Goal: Task Accomplishment & Management: Manage account settings

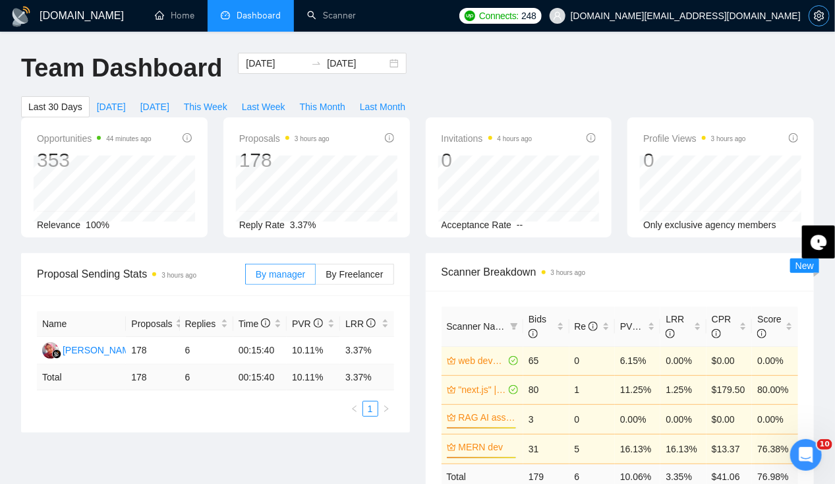
click at [822, 18] on icon "setting" at bounding box center [819, 16] width 10 height 11
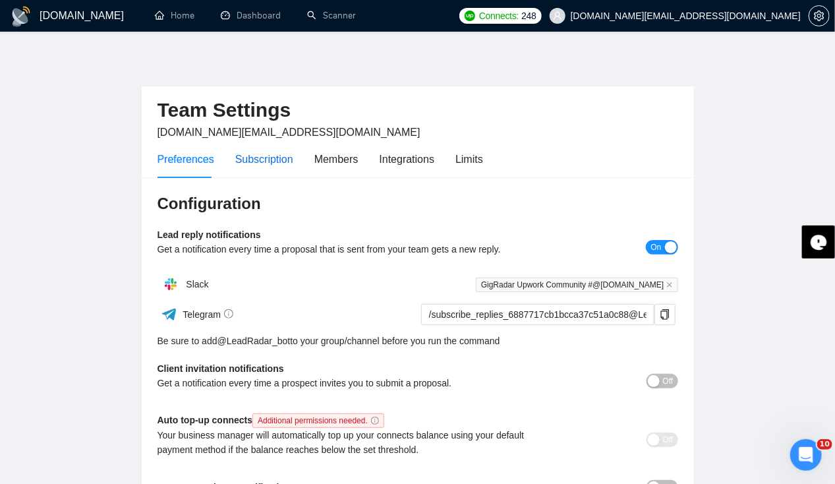
click at [259, 160] on div "Subscription" at bounding box center [264, 159] width 58 height 16
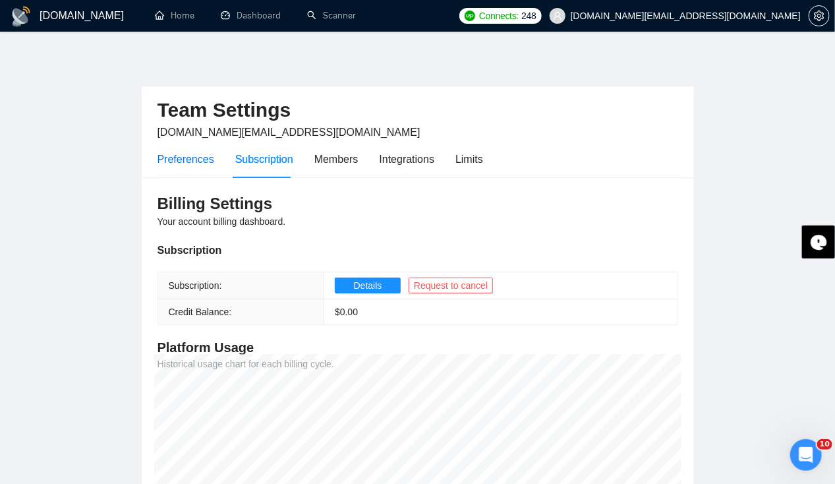
click at [183, 156] on div "Preferences" at bounding box center [186, 159] width 57 height 16
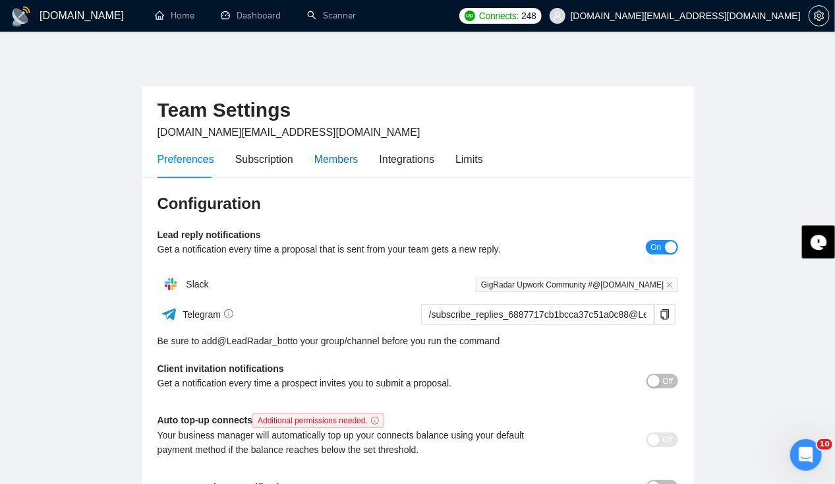
click at [332, 160] on div "Members" at bounding box center [337, 159] width 44 height 16
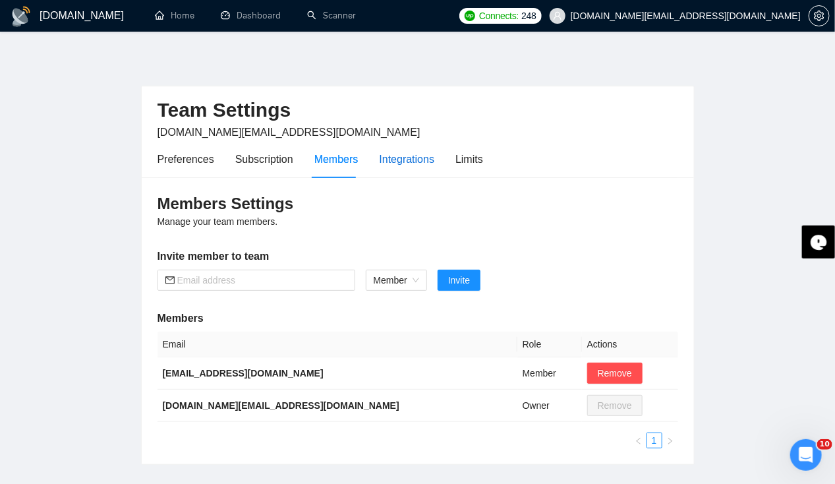
click at [415, 161] on div "Integrations" at bounding box center [407, 159] width 55 height 16
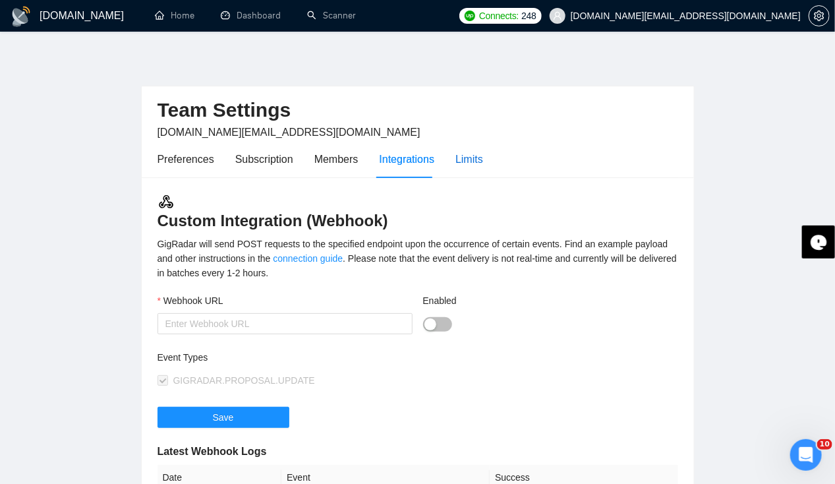
click at [470, 160] on div "Limits" at bounding box center [470, 159] width 28 height 16
